Goal: Transaction & Acquisition: Purchase product/service

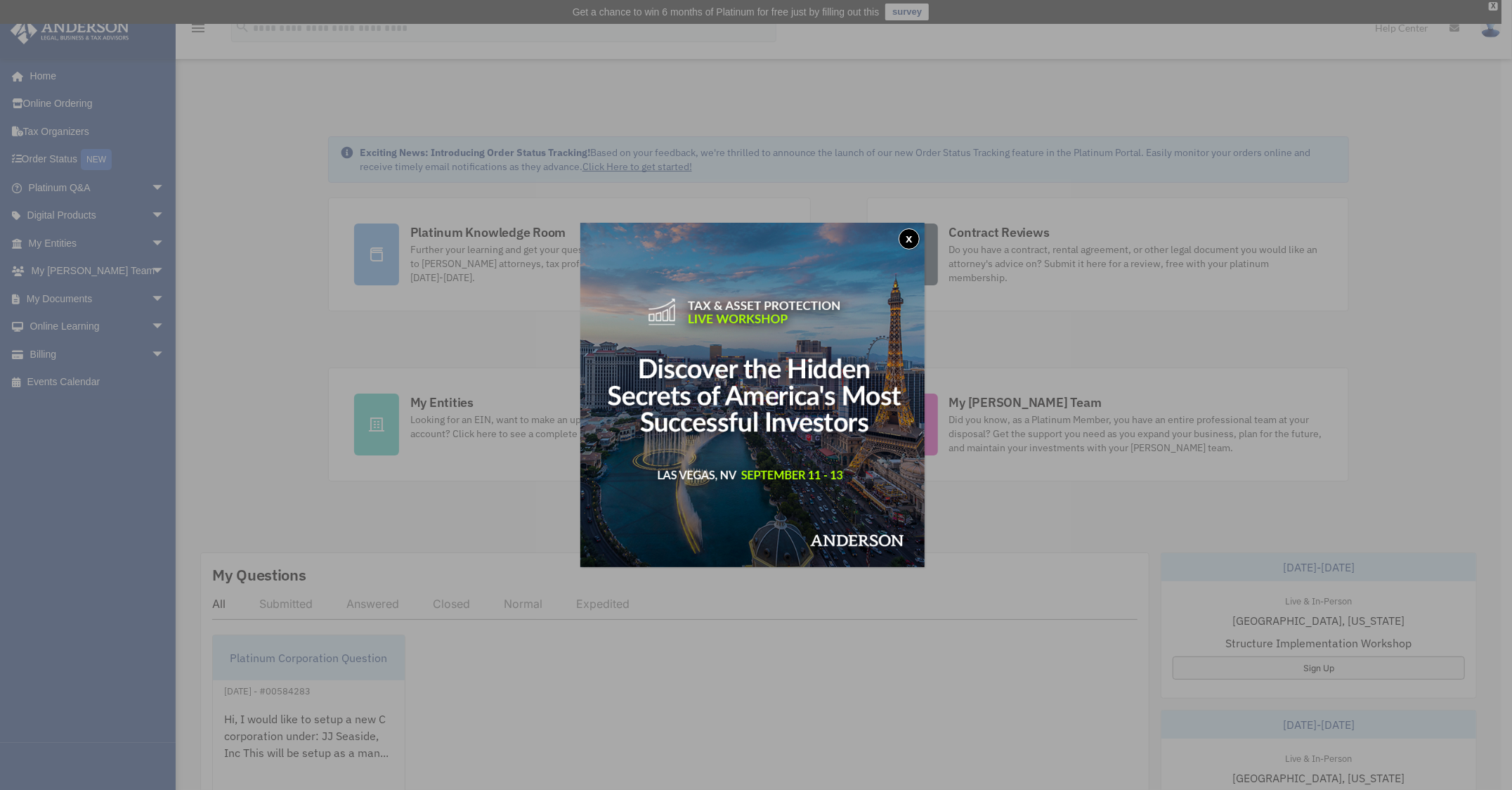
click at [913, 238] on button "x" at bounding box center [910, 239] width 21 height 21
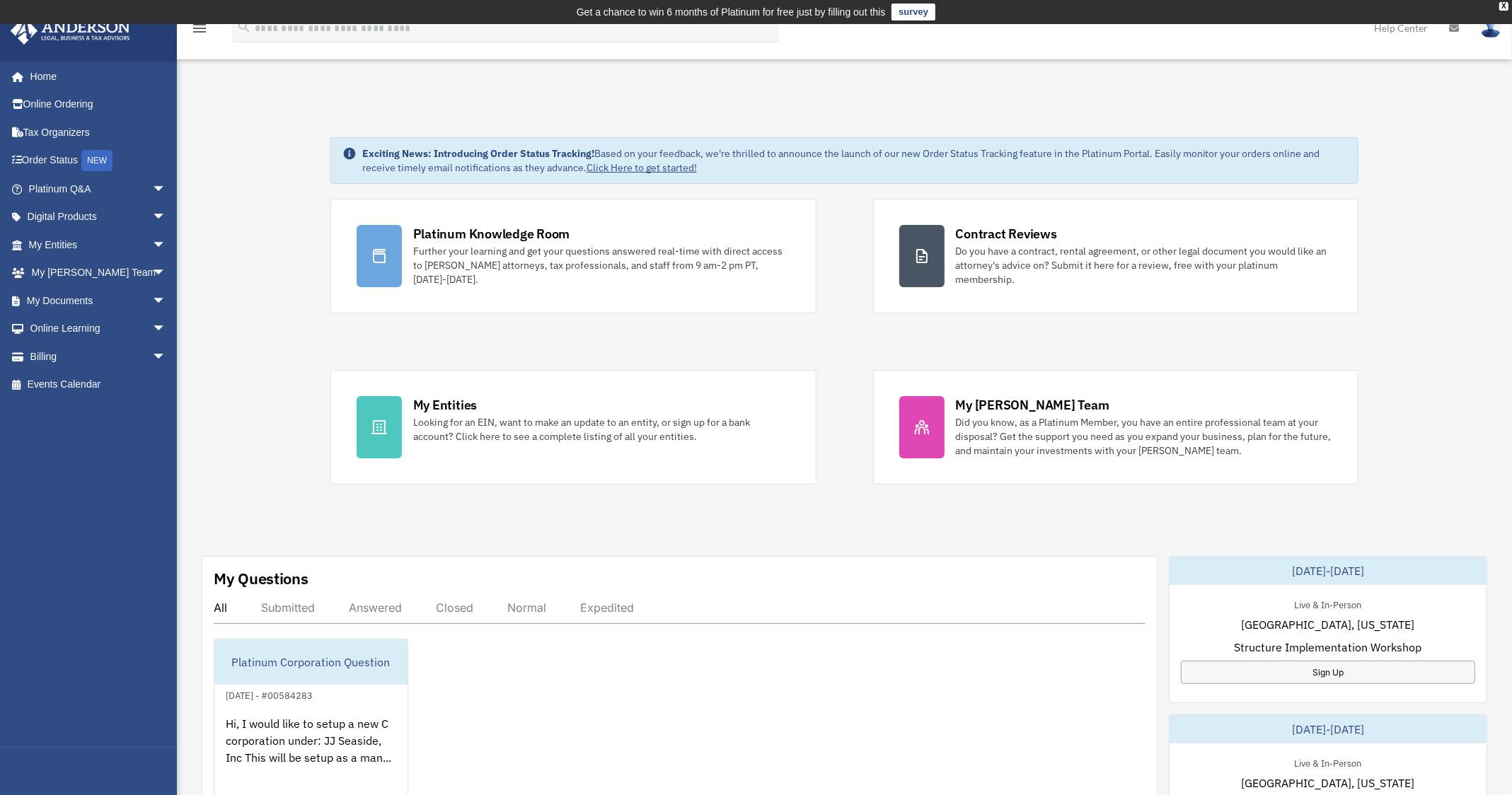
click at [53, 494] on div "jackl8888@yahoo.com Sign Out jackl8888@yahoo.com Home Online Ordering Tax Organ…" at bounding box center [93, 403] width 188 height 689
click at [254, 183] on div "Exciting News: Introducing Order Status Tracking! Based on your feedback, we're…" at bounding box center [844, 738] width 1356 height 1272
click at [98, 102] on link "Online Ordering" at bounding box center [99, 105] width 178 height 28
click at [76, 301] on link "My Documents arrow_drop_down" at bounding box center [99, 301] width 178 height 28
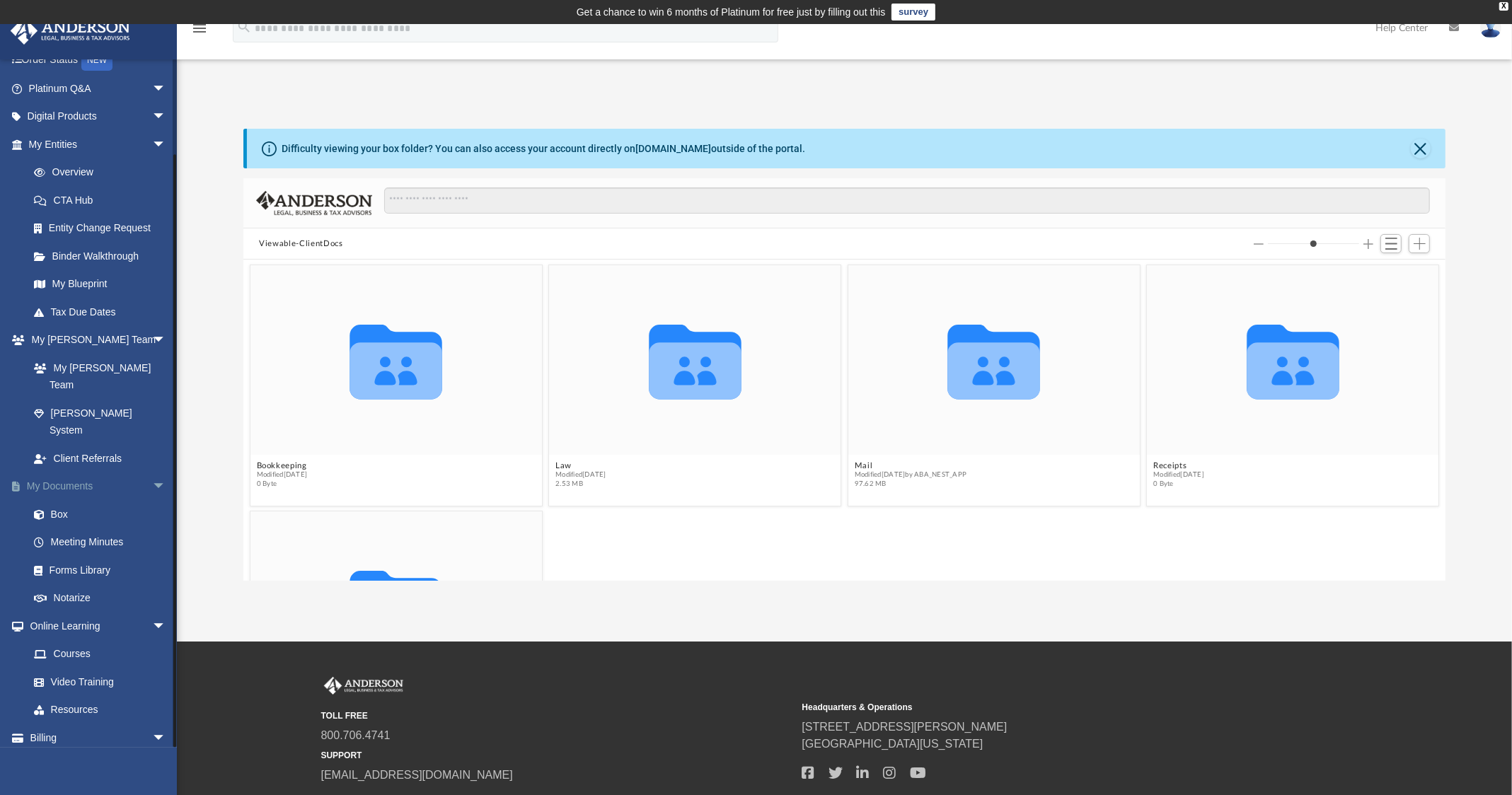
scroll to position [99, 0]
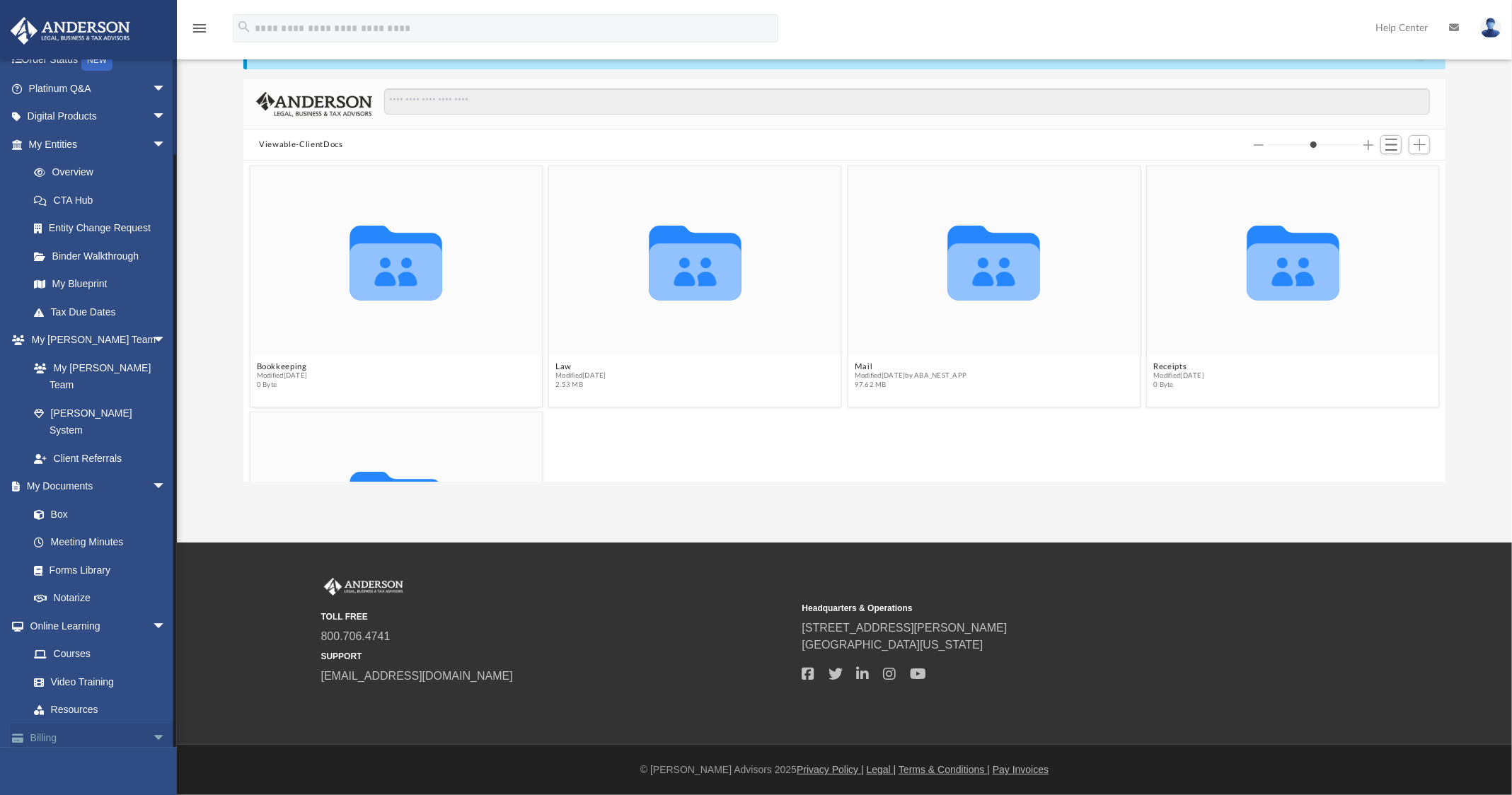
click at [50, 724] on link "Billing arrow_drop_down" at bounding box center [99, 738] width 178 height 28
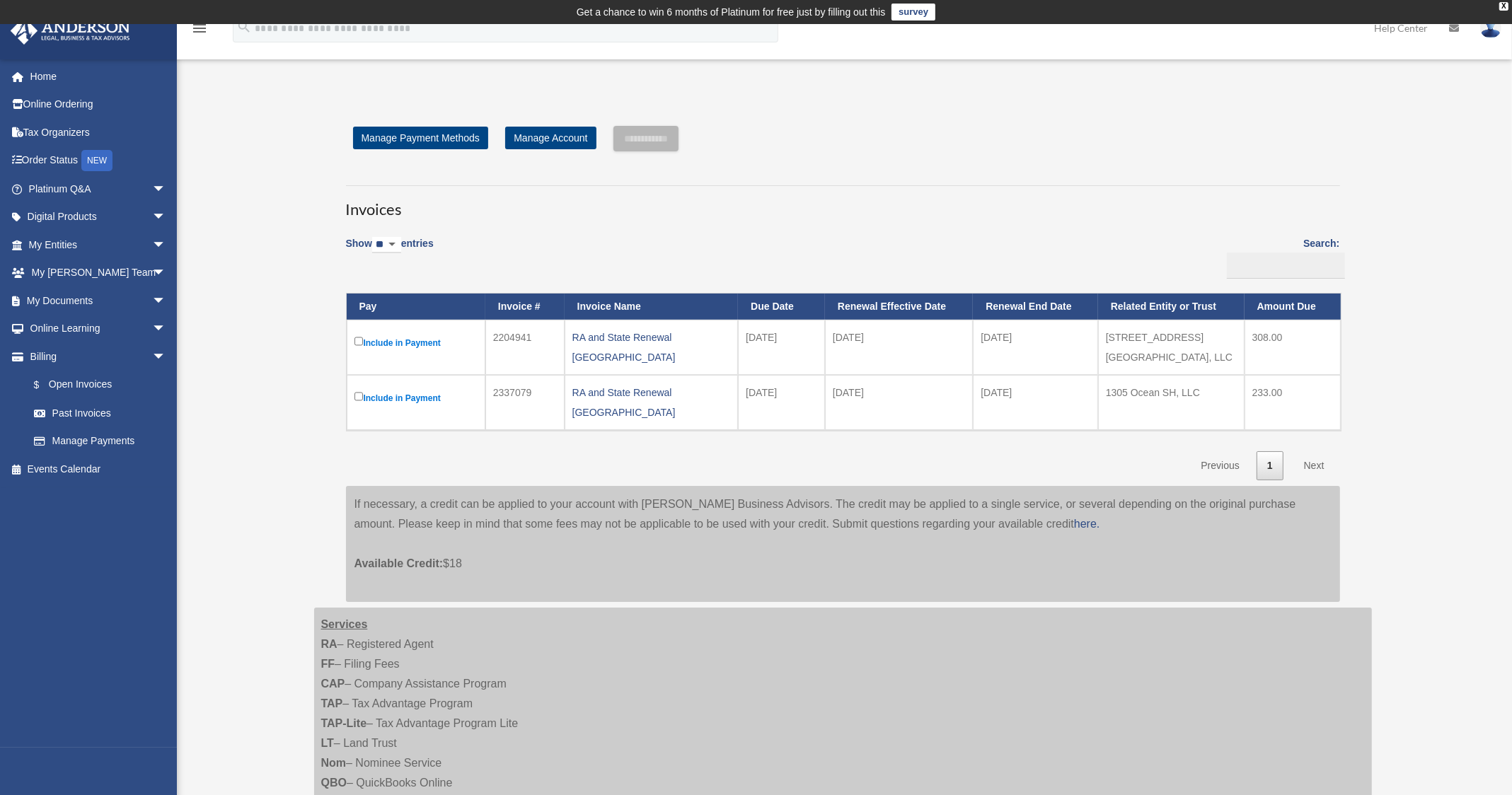
click at [1424, 433] on div "Open Invoices jackl8888@yahoo.com Sign Out jackl8888@yahoo.com Home Online Orde…" at bounding box center [756, 500] width 1512 height 831
click at [1485, 449] on div "Open Invoices jackl8888@yahoo.com Sign Out jackl8888@yahoo.com Home Online Orde…" at bounding box center [756, 500] width 1512 height 831
click at [352, 339] on td "Include in Payment" at bounding box center [416, 348] width 139 height 55
click at [675, 145] on input "**********" at bounding box center [646, 139] width 65 height 26
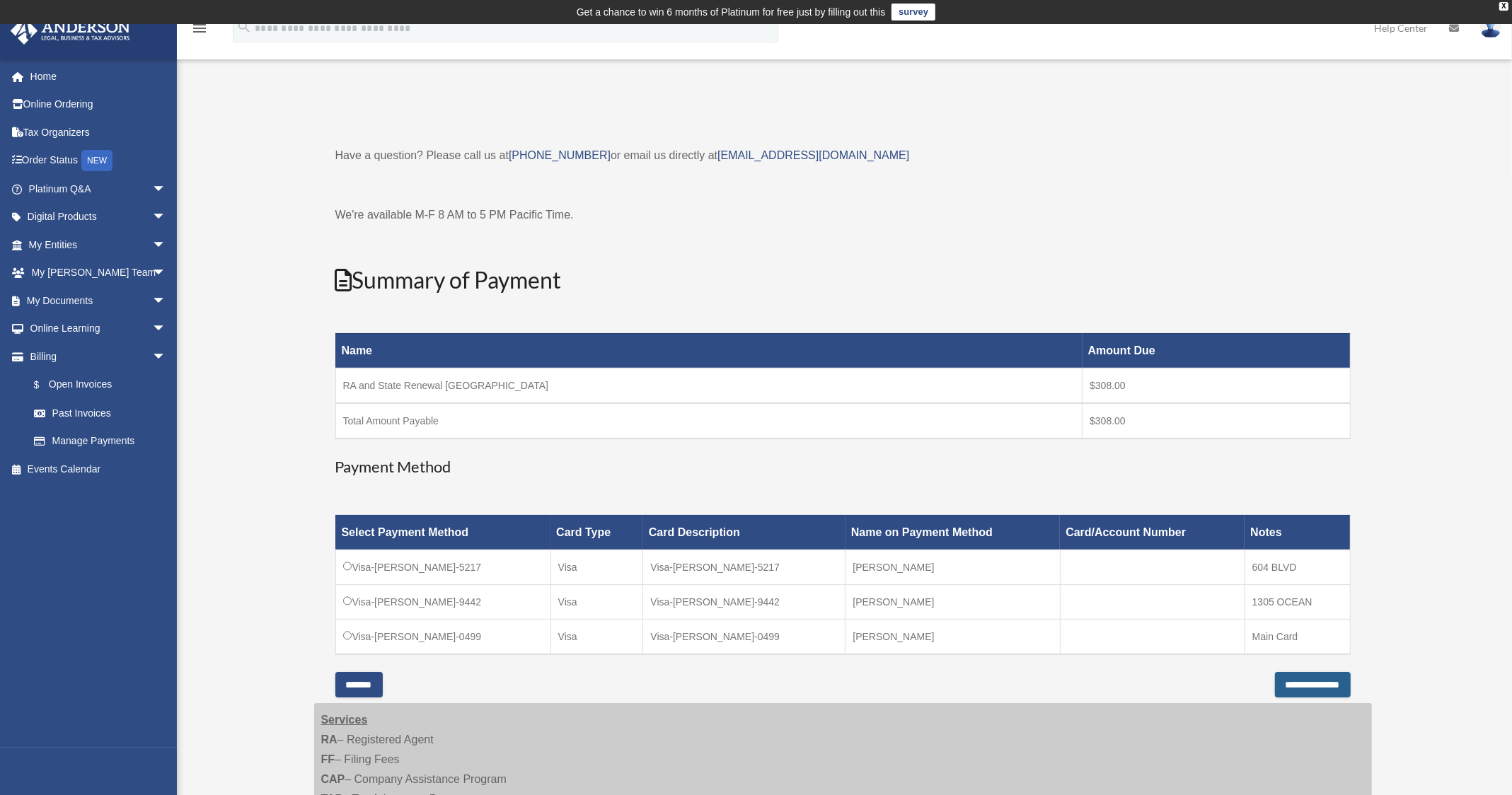
click at [1293, 687] on input "**********" at bounding box center [1313, 685] width 76 height 26
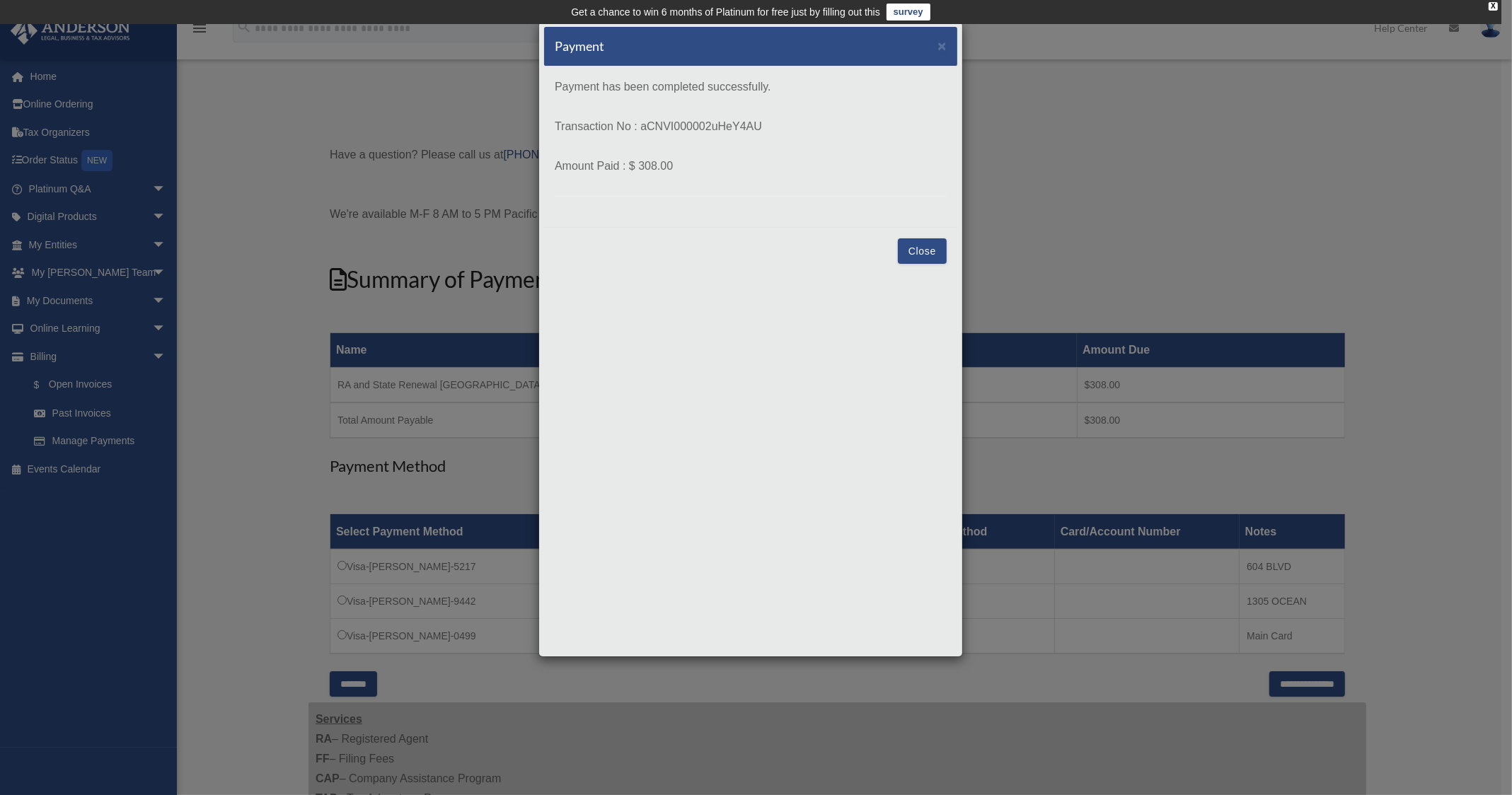
click at [947, 243] on button "Close" at bounding box center [922, 251] width 49 height 26
